Goal: Transaction & Acquisition: Subscribe to service/newsletter

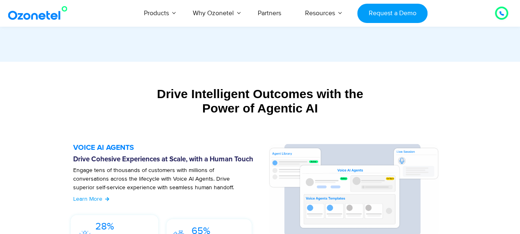
scroll to position [847, 0]
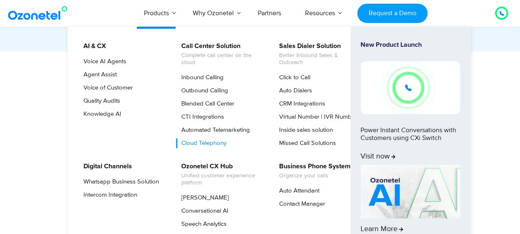
click at [207, 144] on link "Cloud Telephony" at bounding box center [202, 144] width 52 height 10
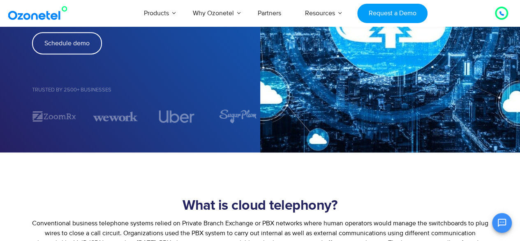
scroll to position [169, 0]
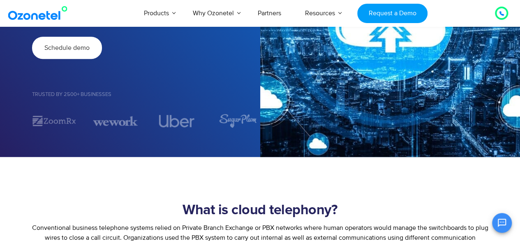
click at [70, 56] on link "Schedule demo" at bounding box center [67, 48] width 70 height 22
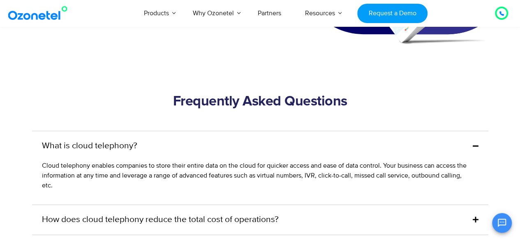
scroll to position [2226, 0]
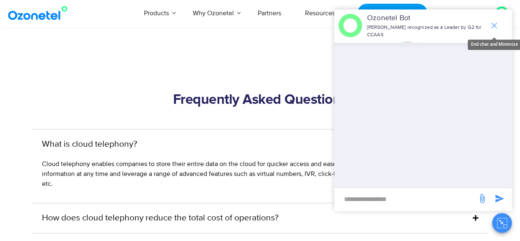
click at [492, 26] on icon "end chat or minimize" at bounding box center [494, 26] width 10 height 10
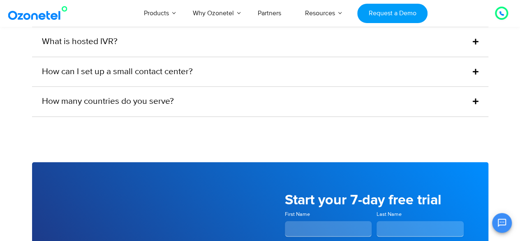
scroll to position [2521, 0]
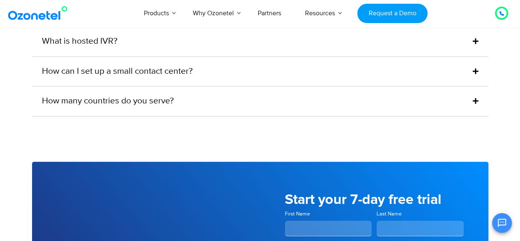
click at [478, 98] on icon at bounding box center [476, 100] width 6 height 7
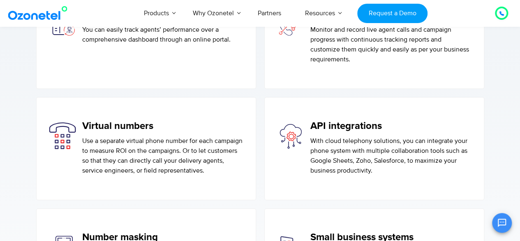
scroll to position [1176, 0]
